Goal: Check status: Check status

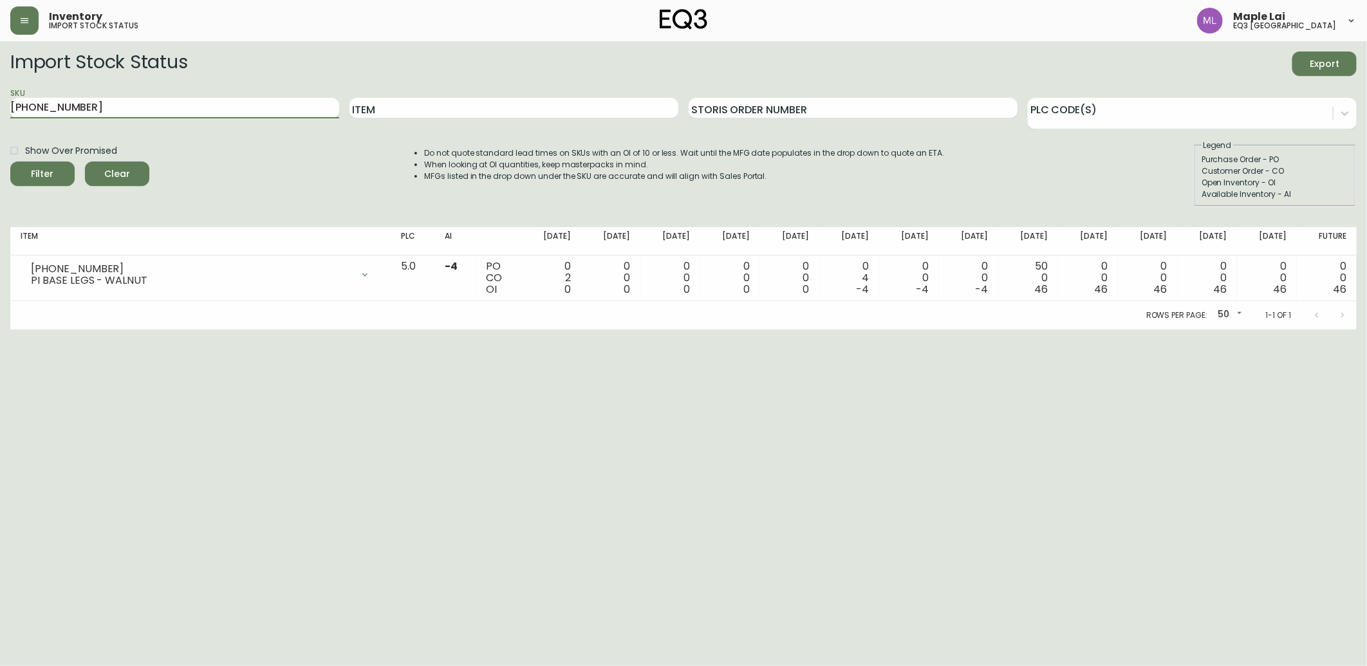
drag, startPoint x: 116, startPoint y: 98, endPoint x: 0, endPoint y: 104, distance: 115.9
click at [0, 104] on html "Inventory import stock status Maple Lai eq3 [GEOGRAPHIC_DATA] Import Stock Stat…" at bounding box center [683, 164] width 1367 height 329
click at [10, 162] on button "Filter" at bounding box center [42, 174] width 64 height 24
drag, startPoint x: 232, startPoint y: 102, endPoint x: -3, endPoint y: 90, distance: 235.1
click at [0, 90] on html "Inventory import stock status Maple Lai eq3 [GEOGRAPHIC_DATA] Import Stock Stat…" at bounding box center [683, 164] width 1367 height 329
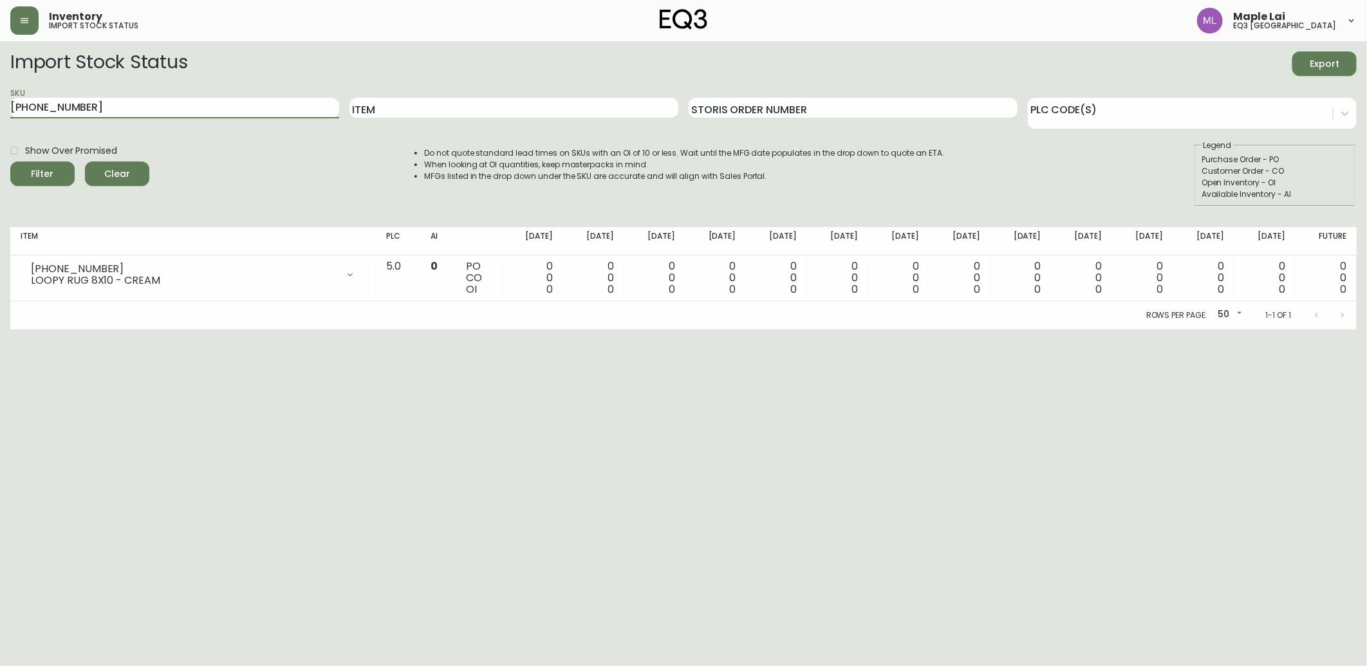
paste input "[PHONE_NUMBER]"
click at [10, 162] on button "Filter" at bounding box center [42, 174] width 64 height 24
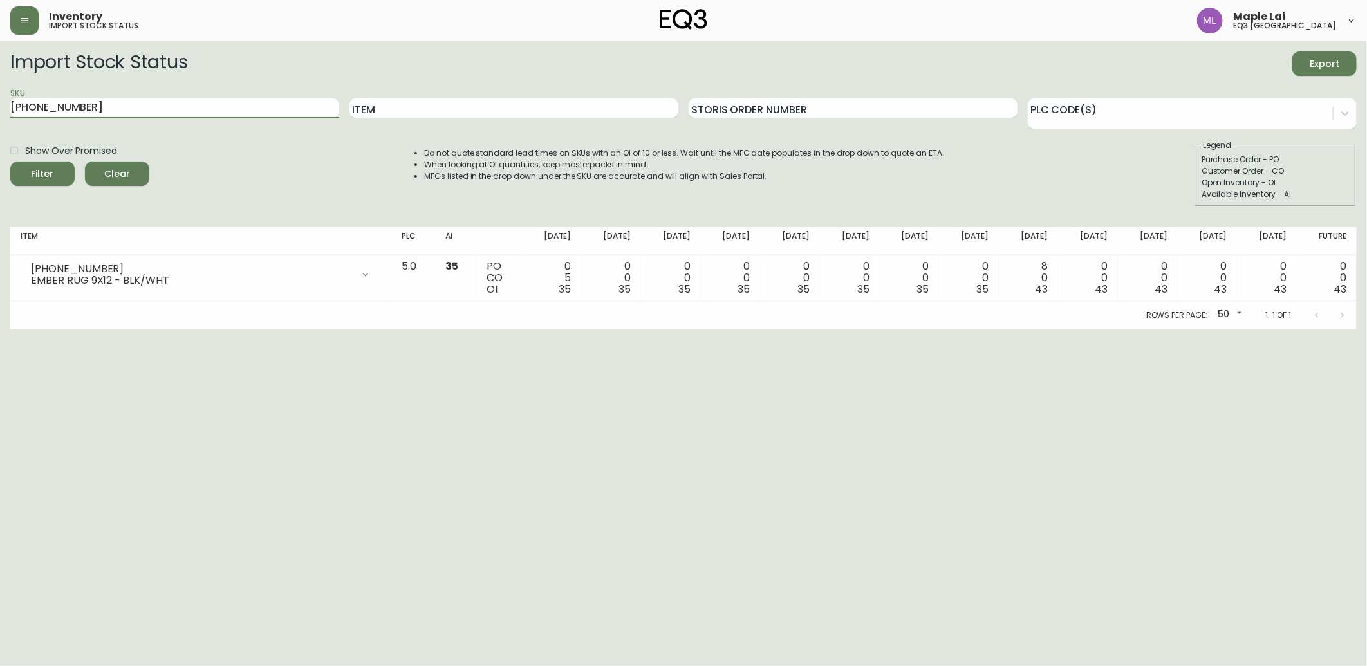
drag, startPoint x: 125, startPoint y: 111, endPoint x: 2, endPoint y: 34, distance: 144.8
click at [0, 37] on html "Inventory import stock status Maple Lai eq3 [GEOGRAPHIC_DATA] Import Stock Stat…" at bounding box center [683, 164] width 1367 height 329
paste input "6"
type input "[PHONE_NUMBER]"
click at [10, 162] on button "Filter" at bounding box center [42, 174] width 64 height 24
